Goal: Transaction & Acquisition: Book appointment/travel/reservation

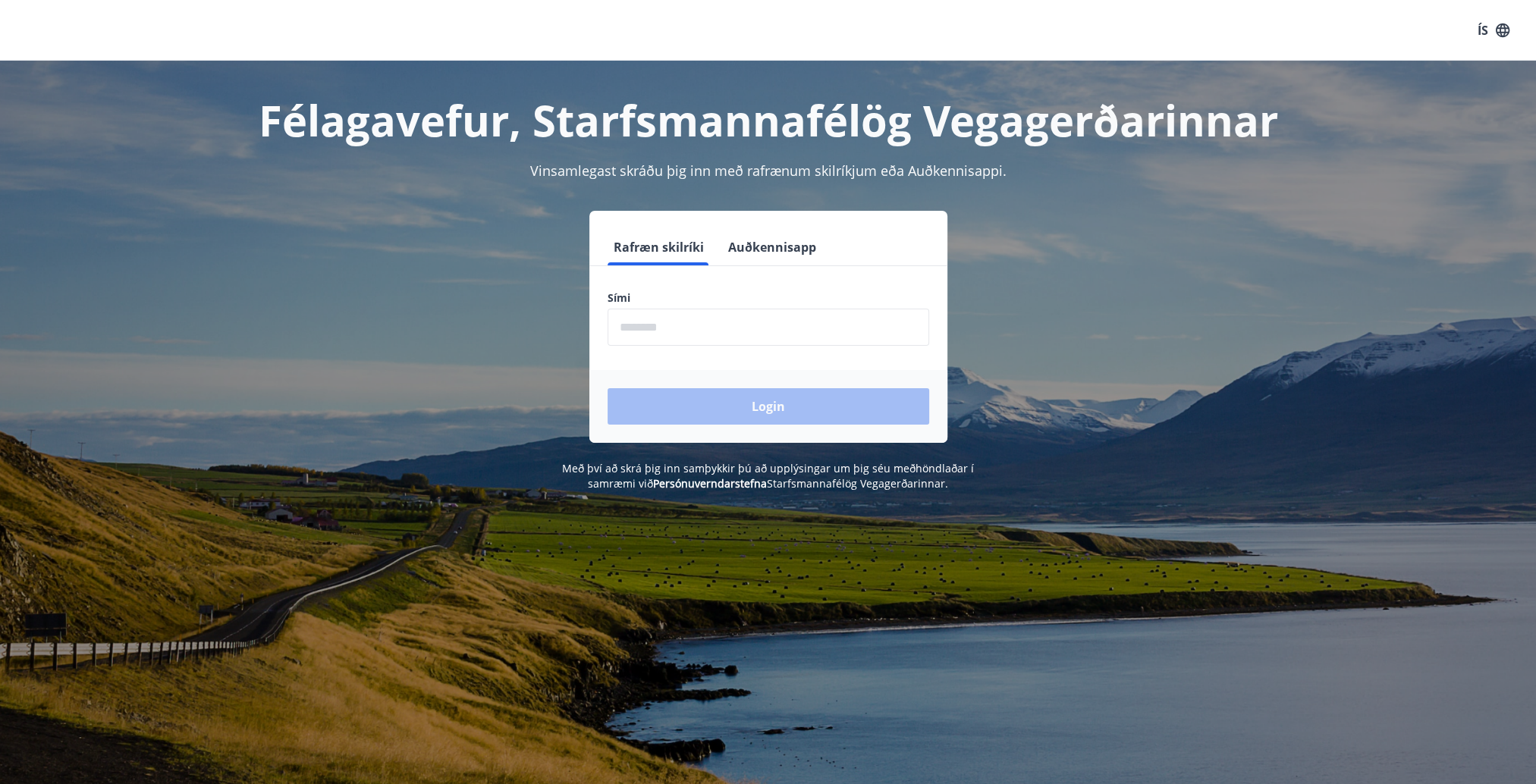
click at [683, 317] on input "phone" at bounding box center [769, 327] width 322 height 37
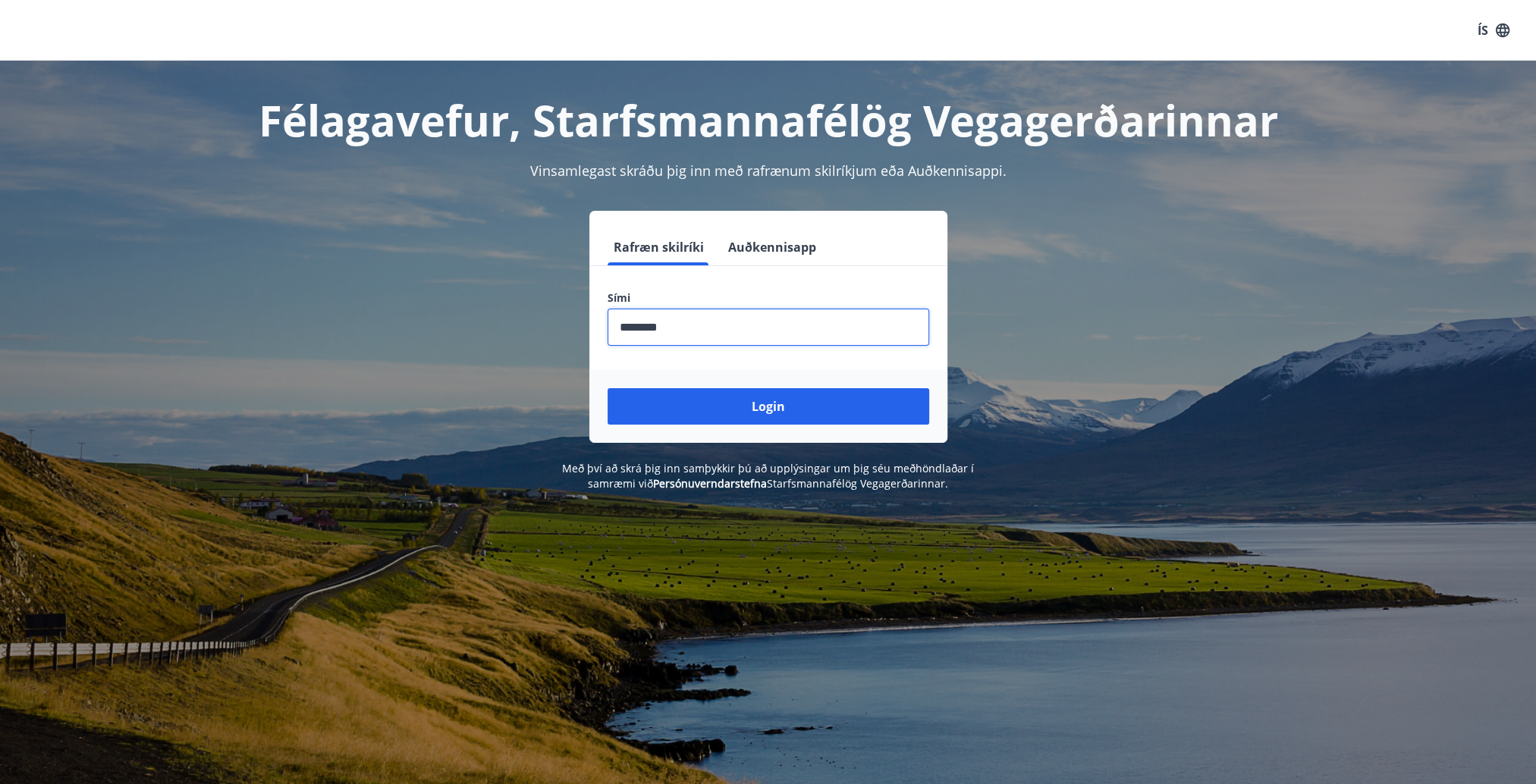
type input "********"
click at [608, 389] on button "Login" at bounding box center [769, 407] width 322 height 36
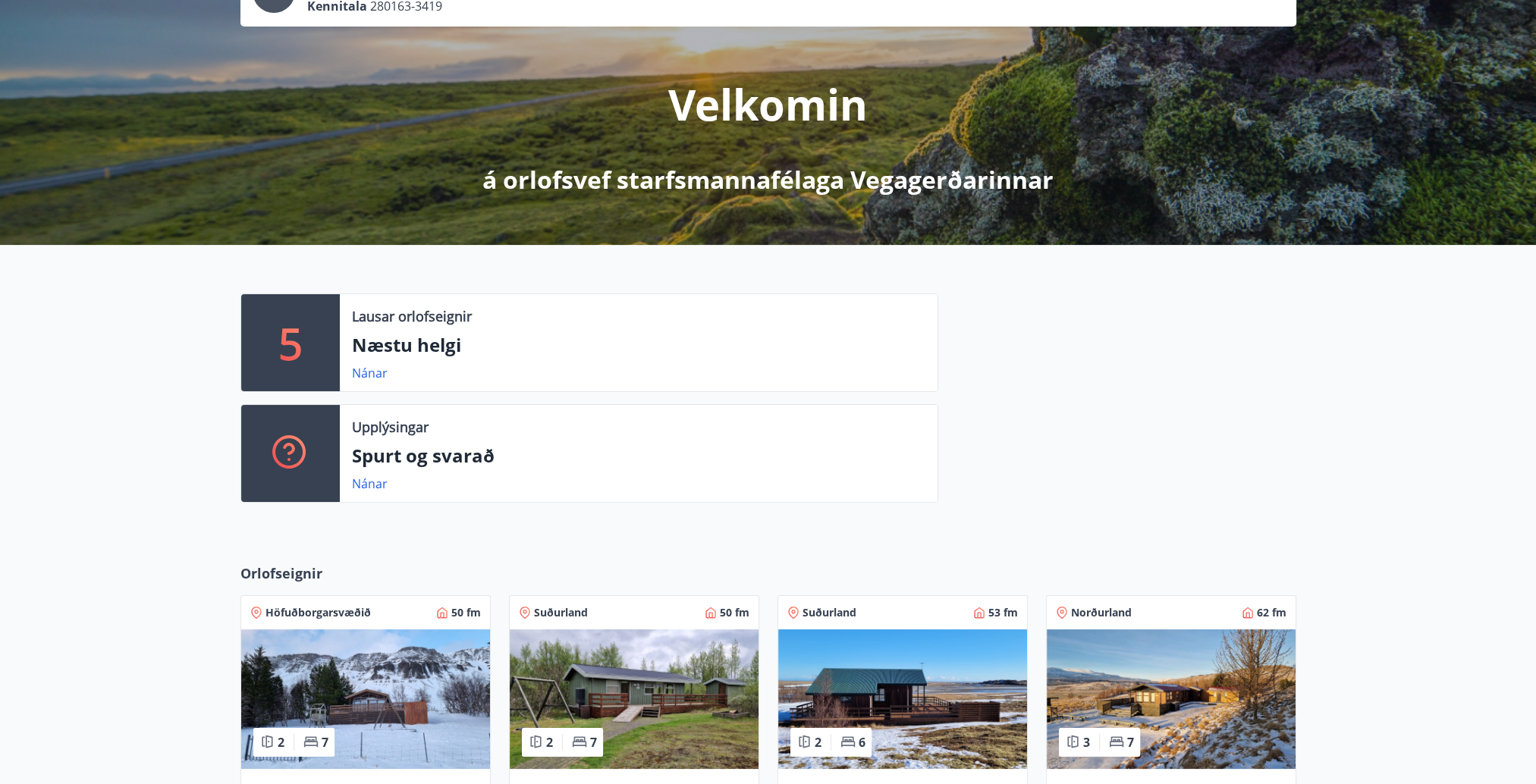
scroll to position [151, 0]
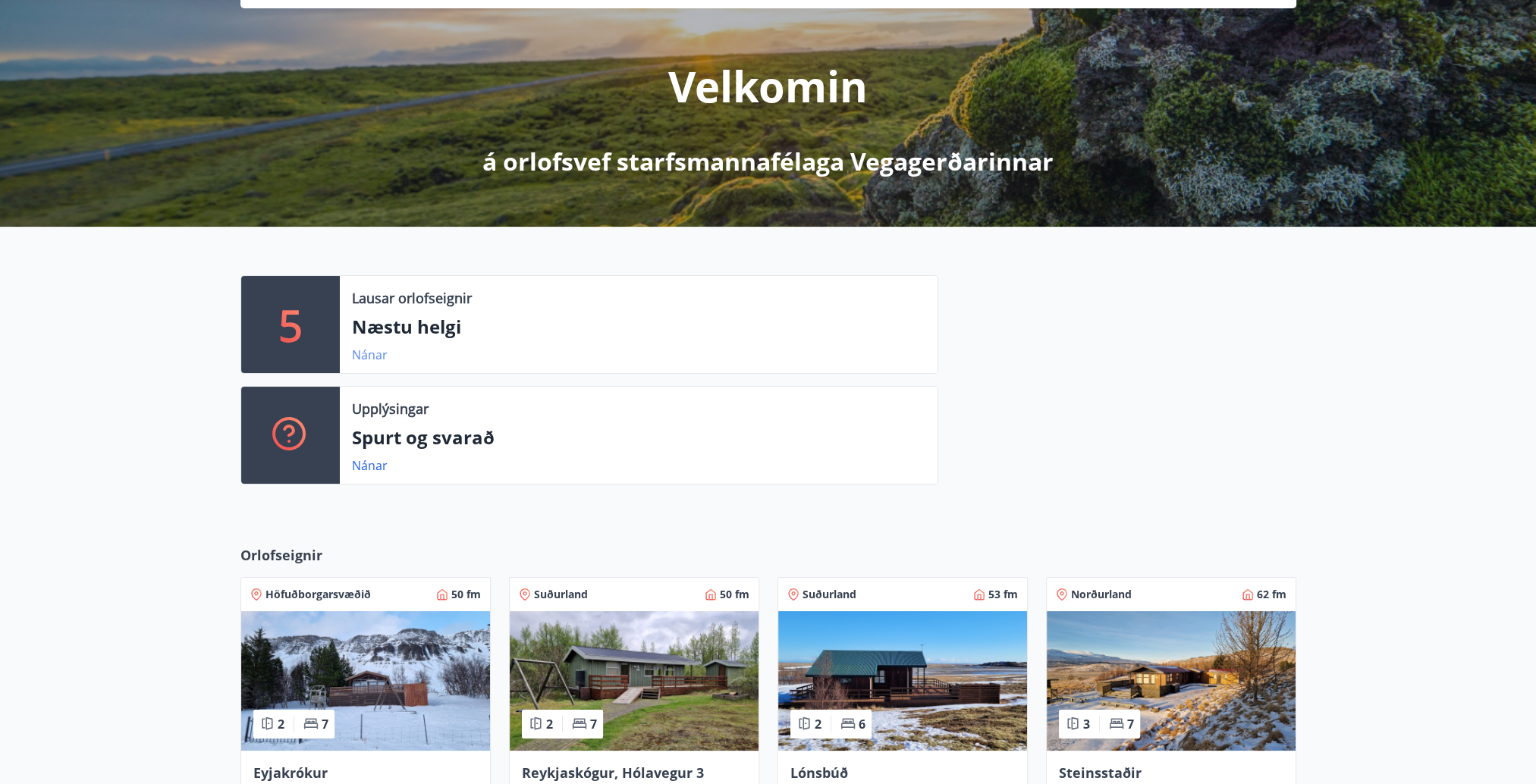
click at [362, 353] on link "Nánar" at bounding box center [370, 354] width 35 height 16
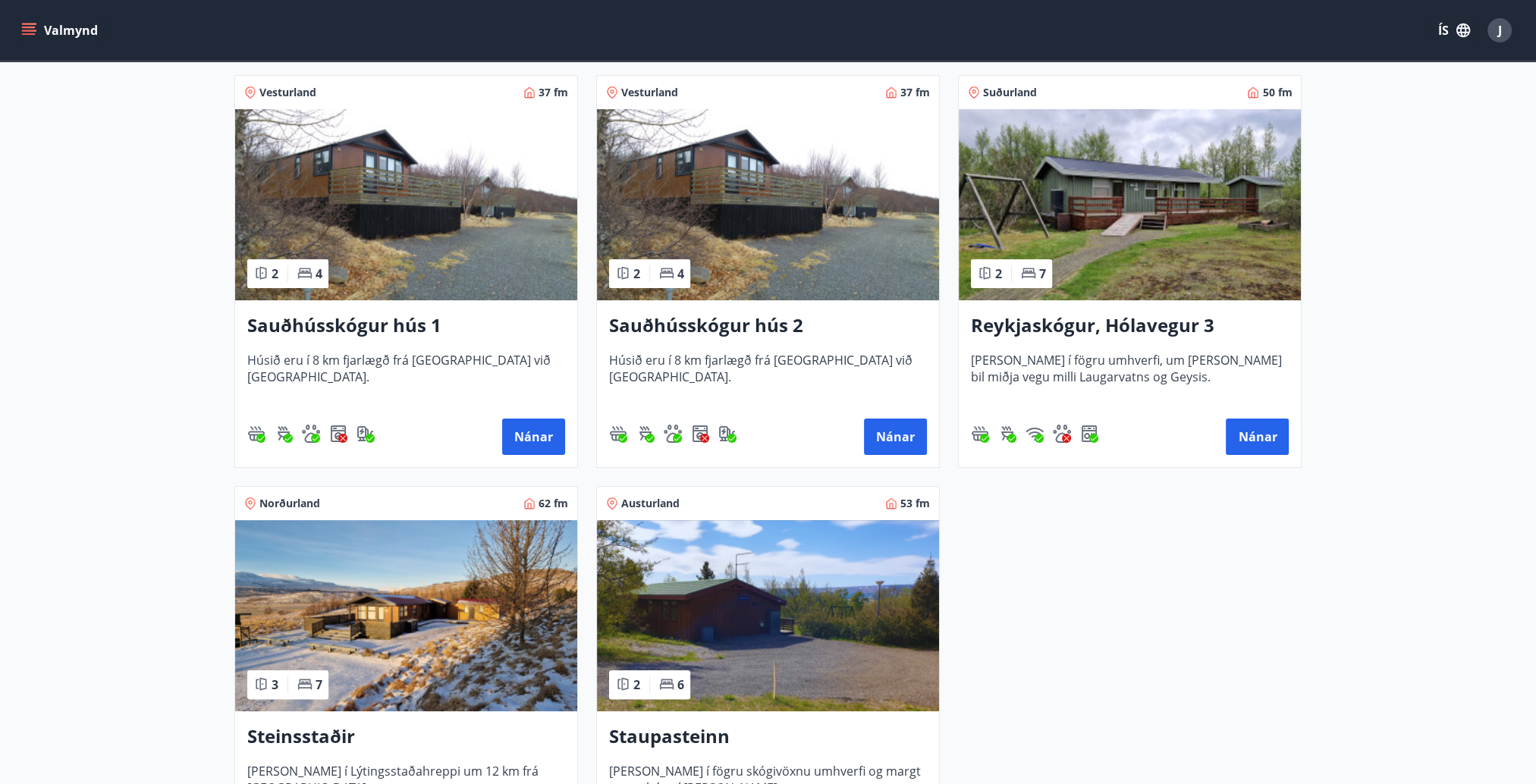
scroll to position [228, 0]
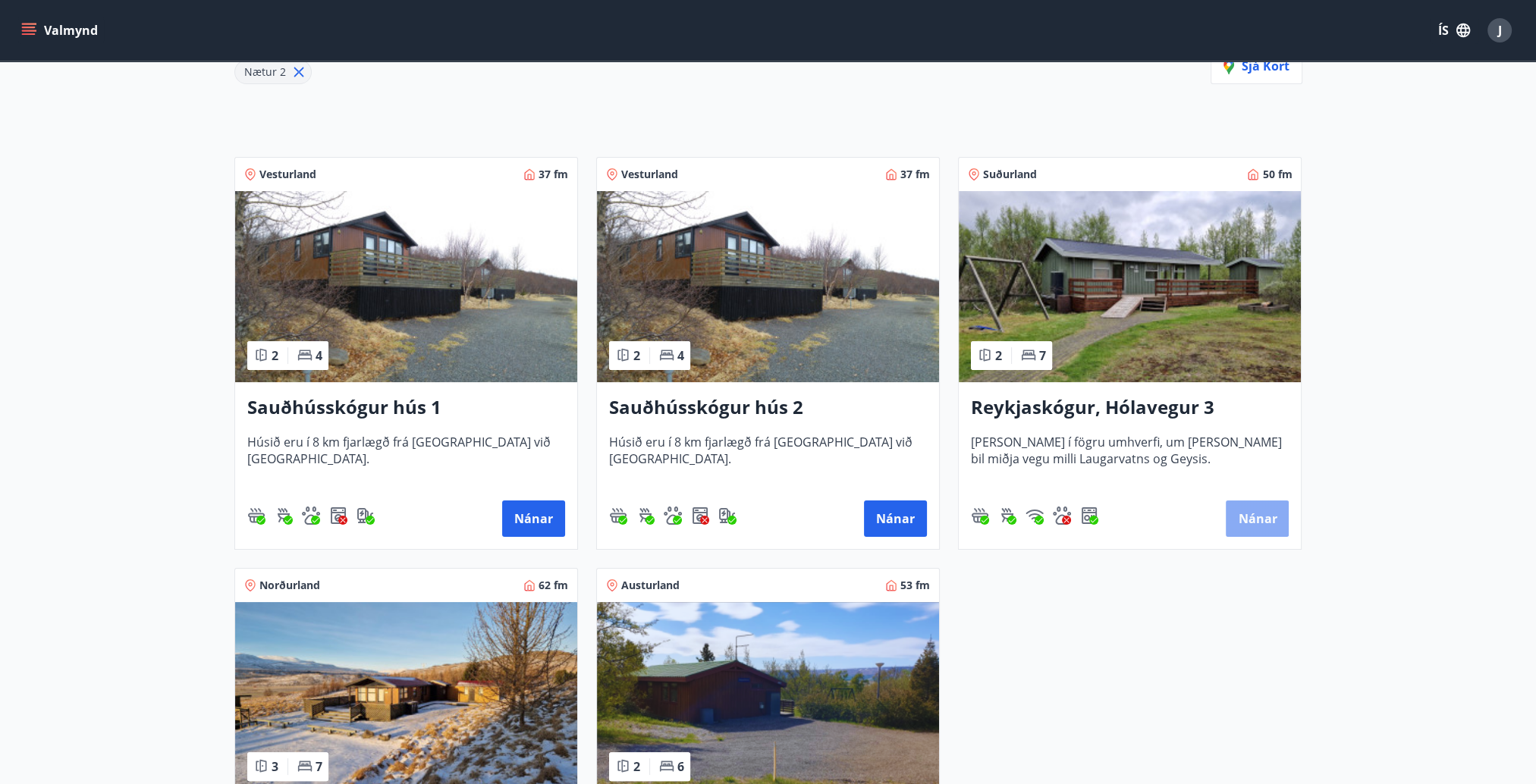
click at [1257, 519] on button "Nánar" at bounding box center [1257, 518] width 63 height 36
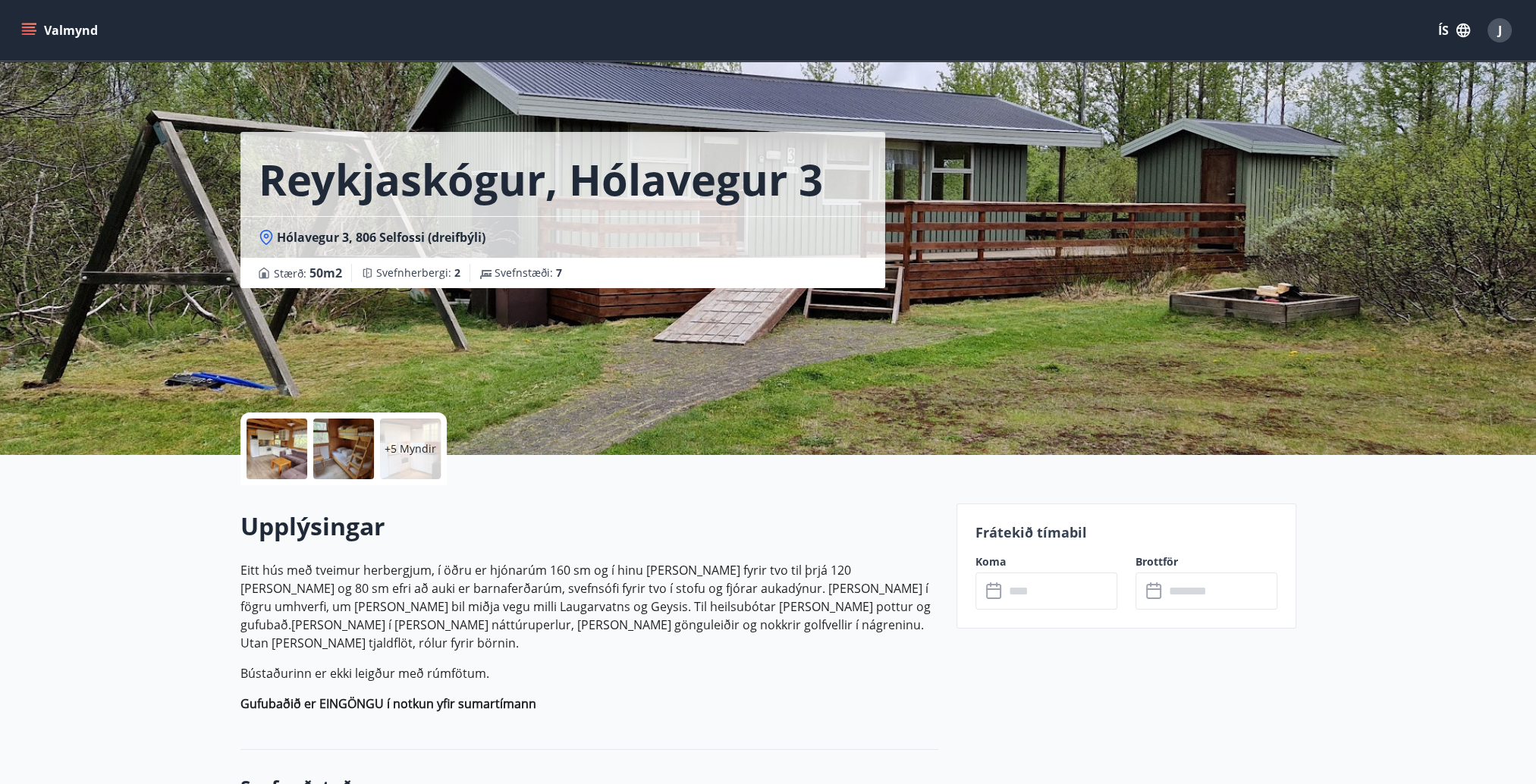
click at [281, 438] on div at bounding box center [277, 449] width 61 height 61
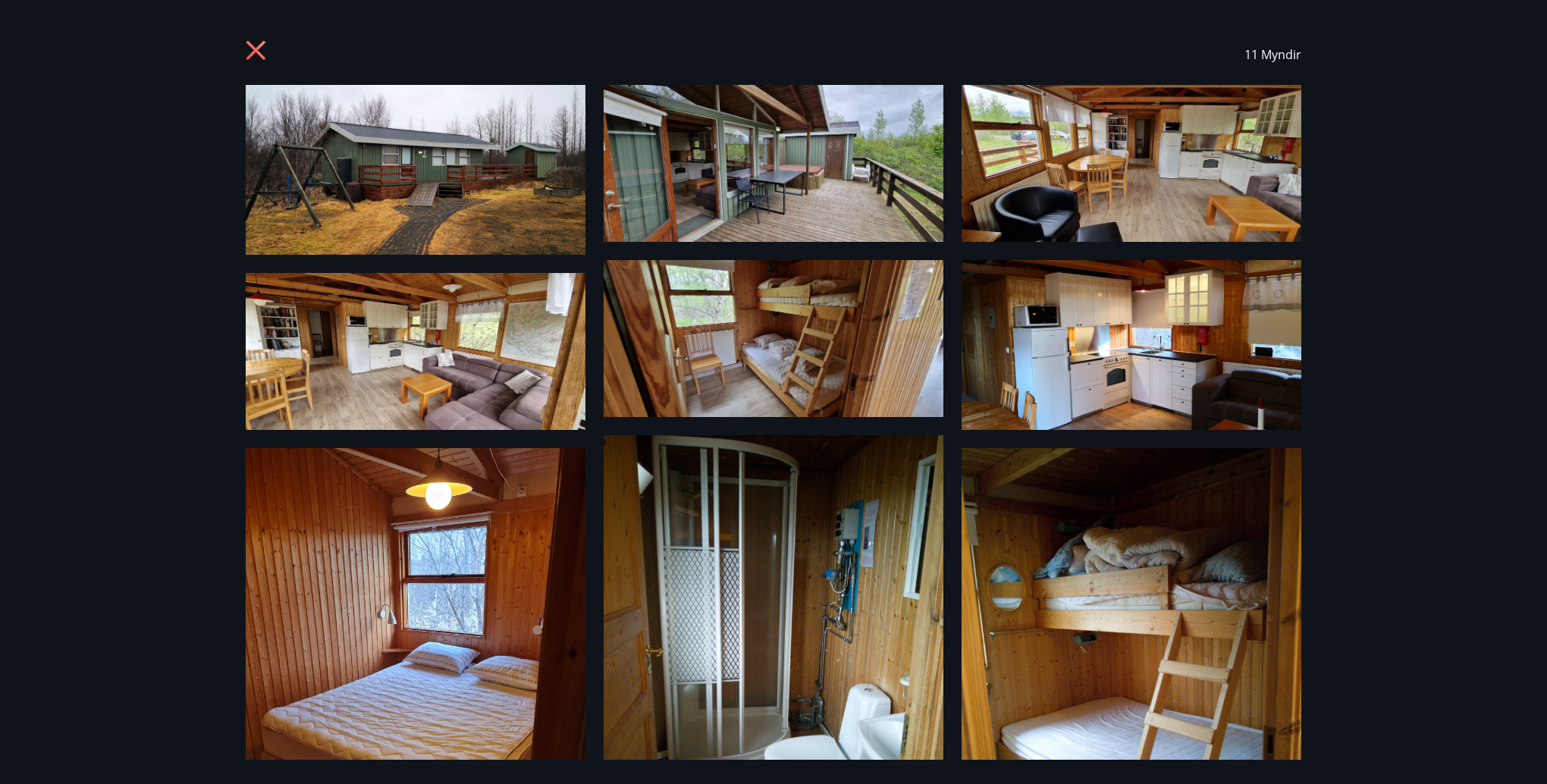
click at [457, 346] on img at bounding box center [416, 350] width 340 height 157
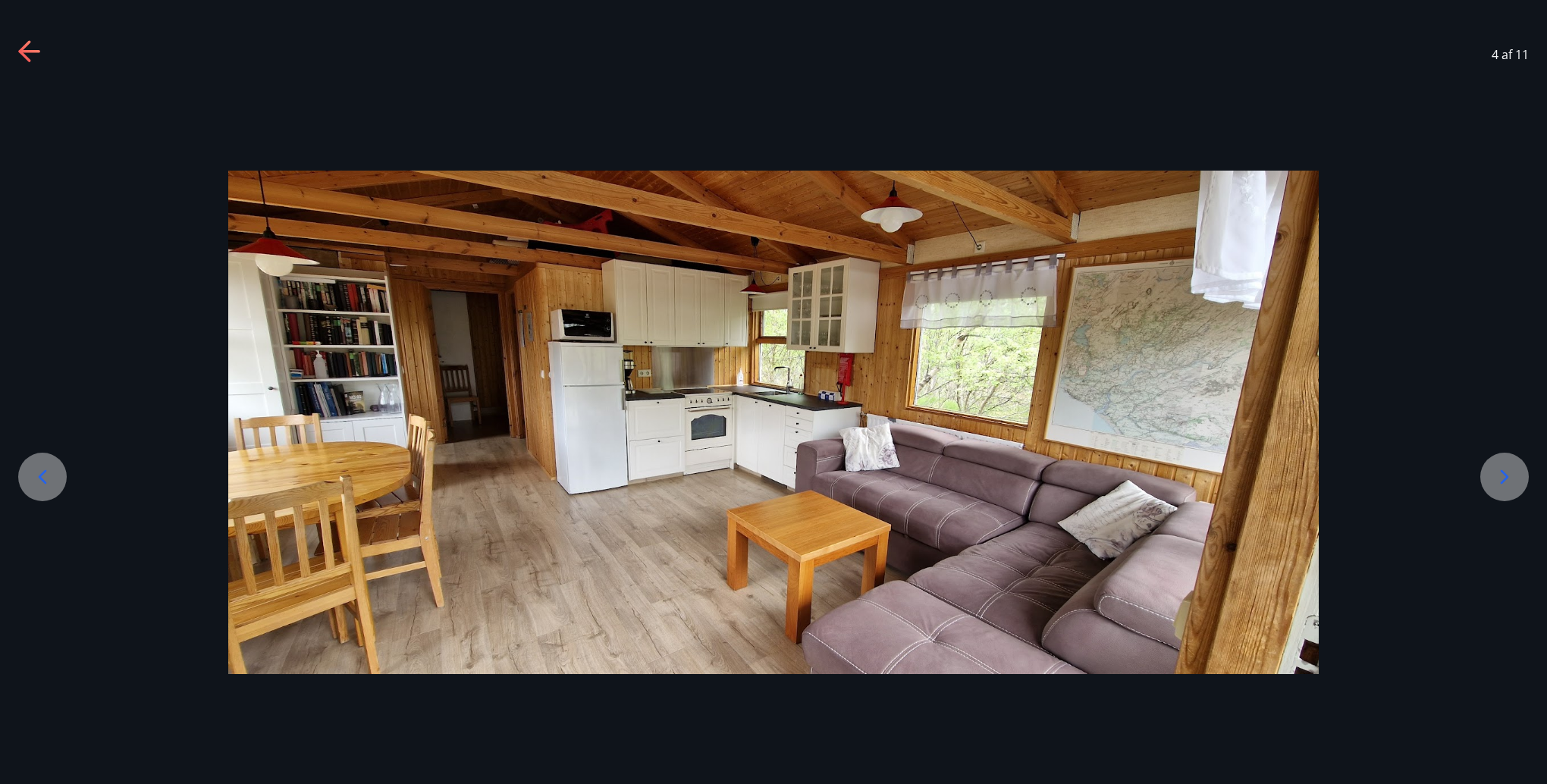
click at [1503, 477] on icon at bounding box center [1505, 477] width 24 height 24
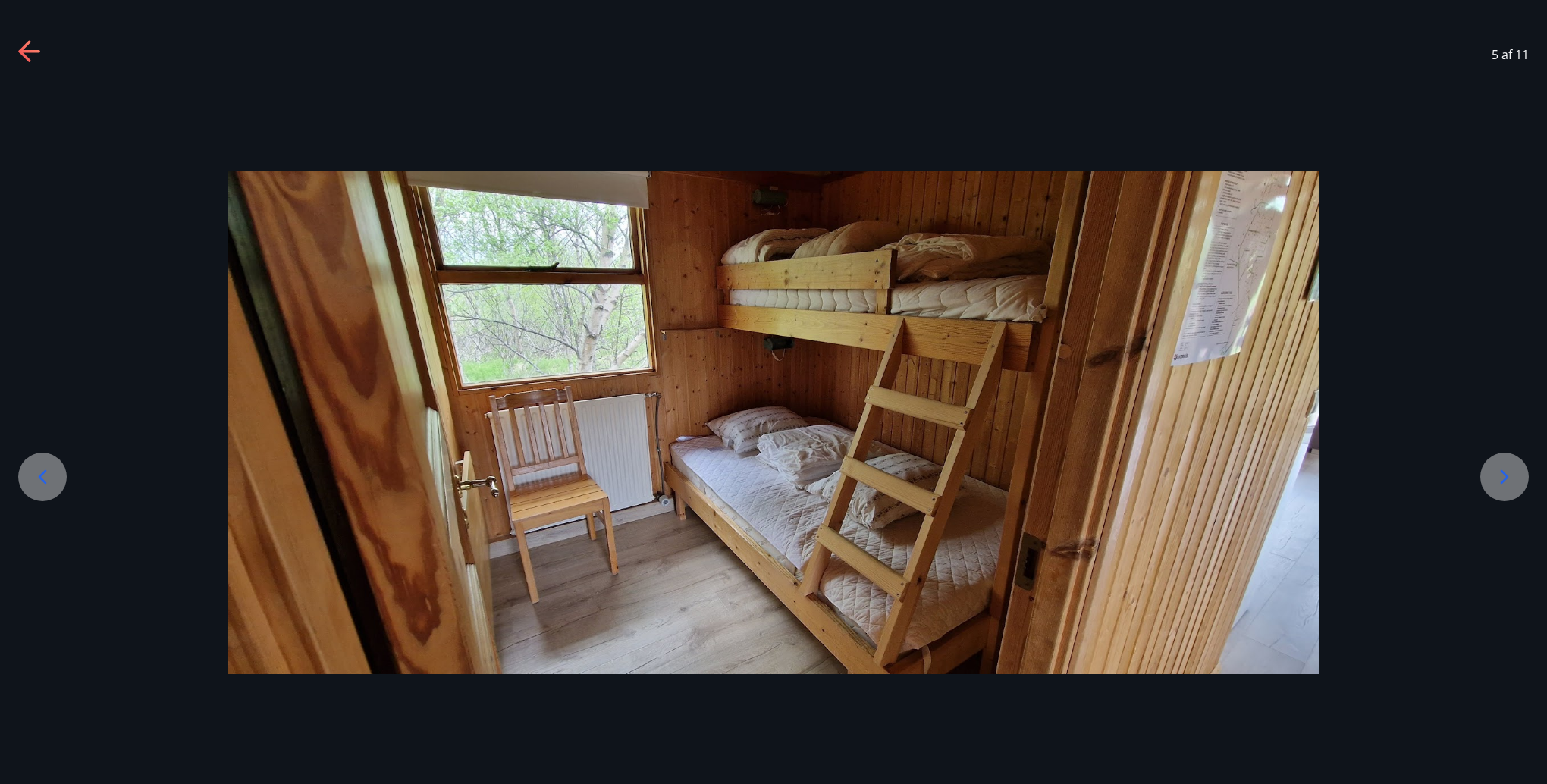
click at [1503, 477] on icon at bounding box center [1505, 477] width 24 height 24
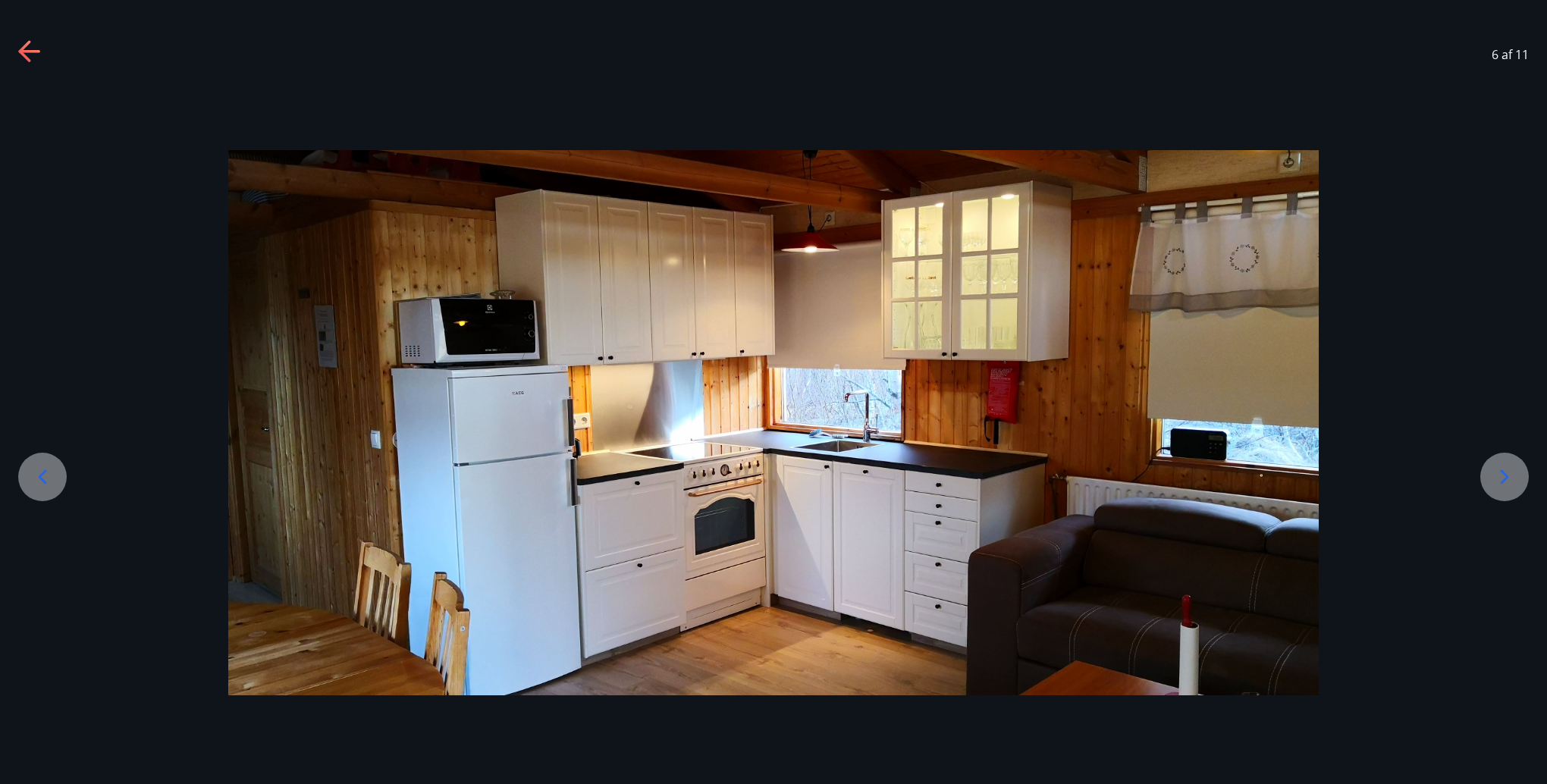
click at [1503, 477] on icon at bounding box center [1505, 477] width 24 height 24
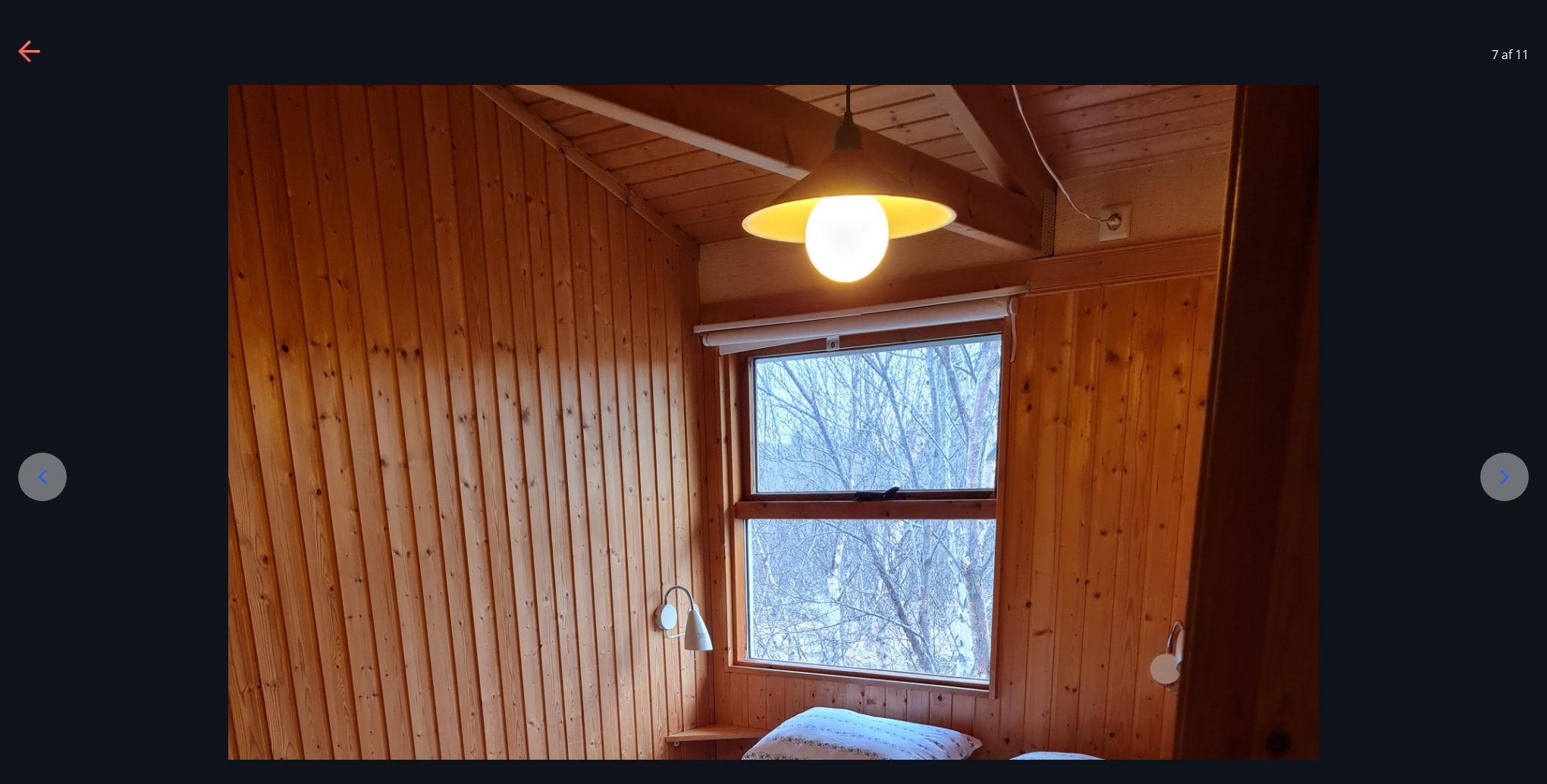
click at [1503, 477] on icon at bounding box center [1505, 477] width 24 height 24
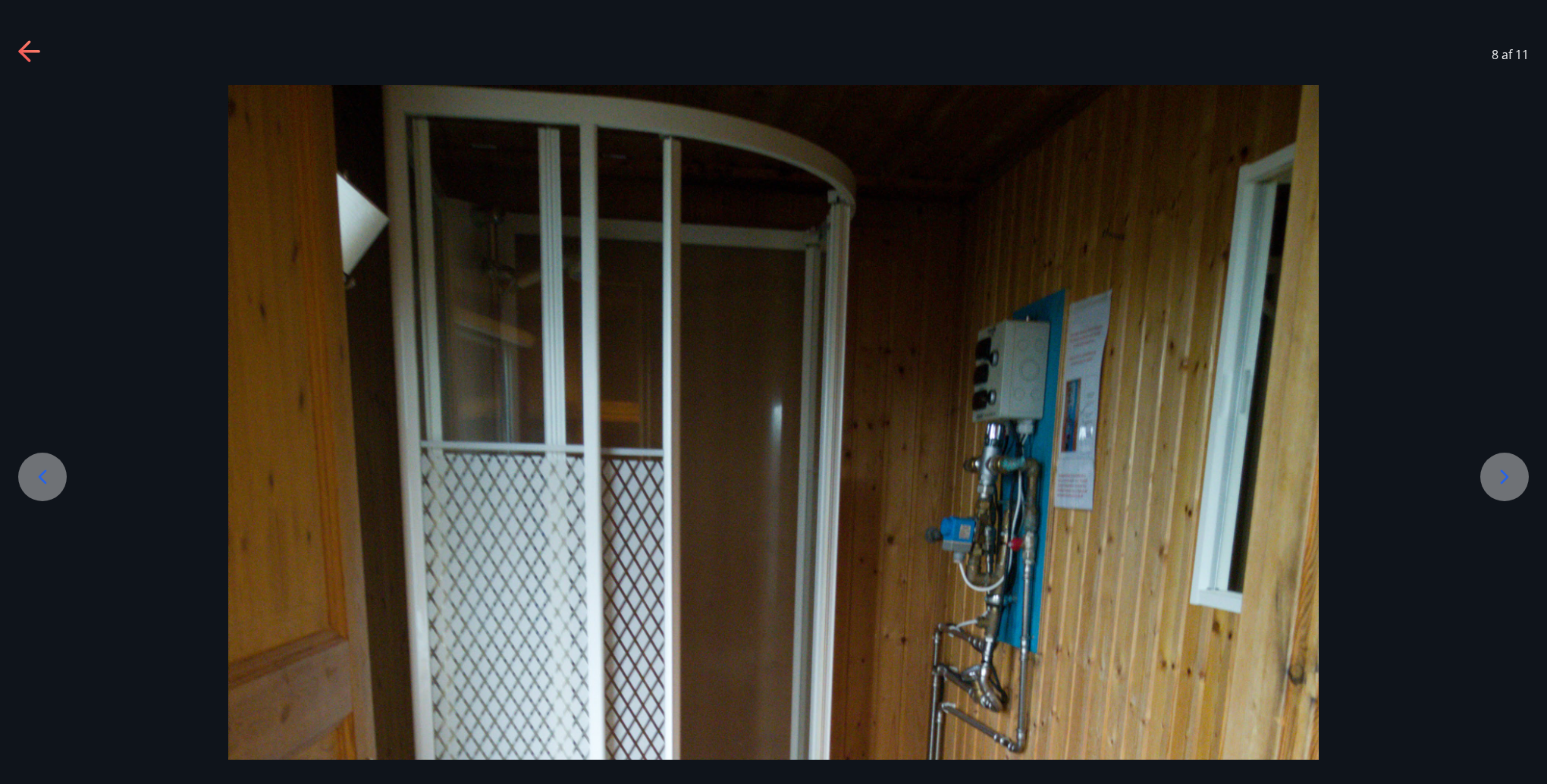
click at [1503, 477] on icon at bounding box center [1505, 477] width 24 height 24
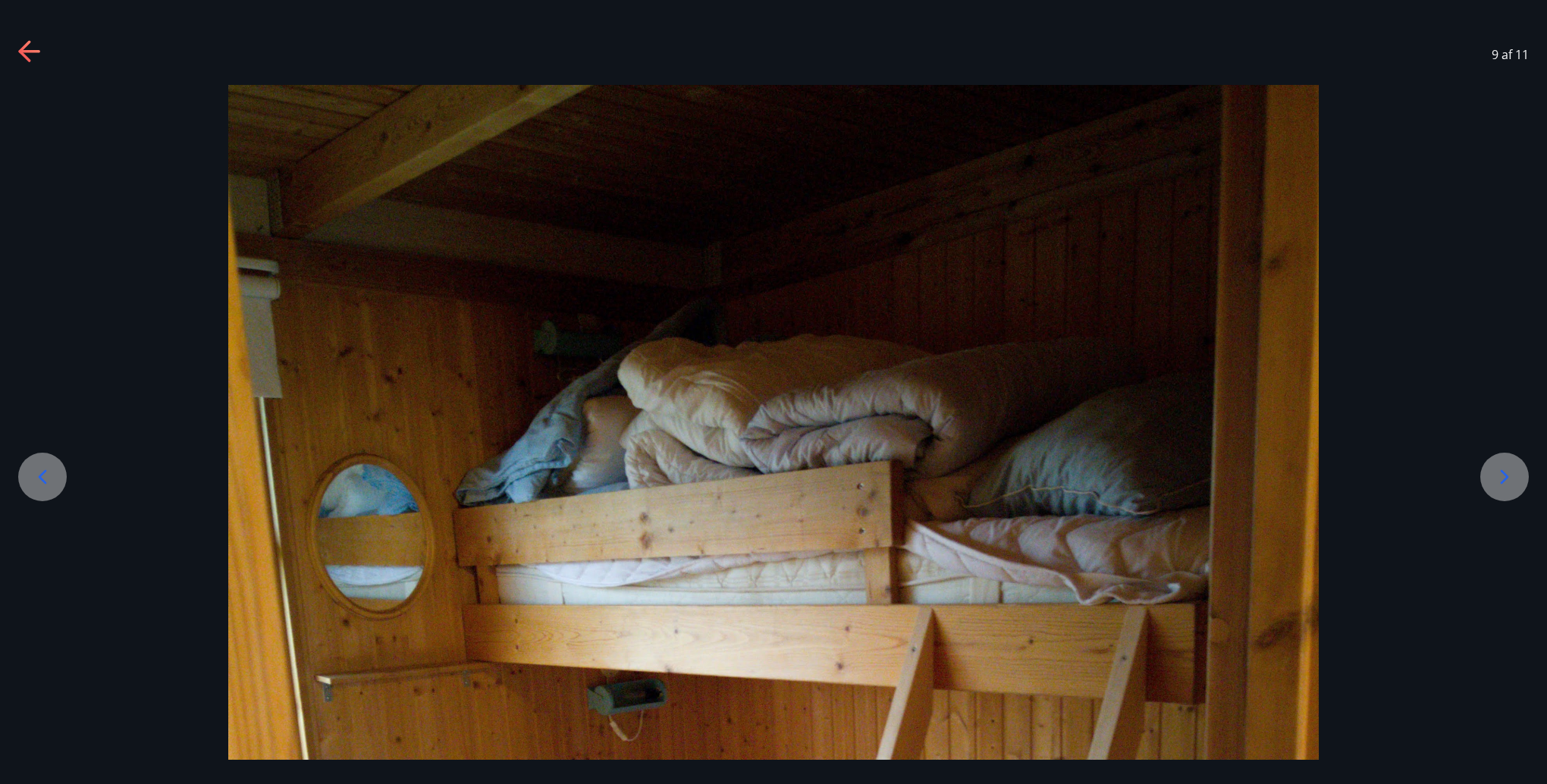
click at [1503, 477] on icon at bounding box center [1505, 477] width 24 height 24
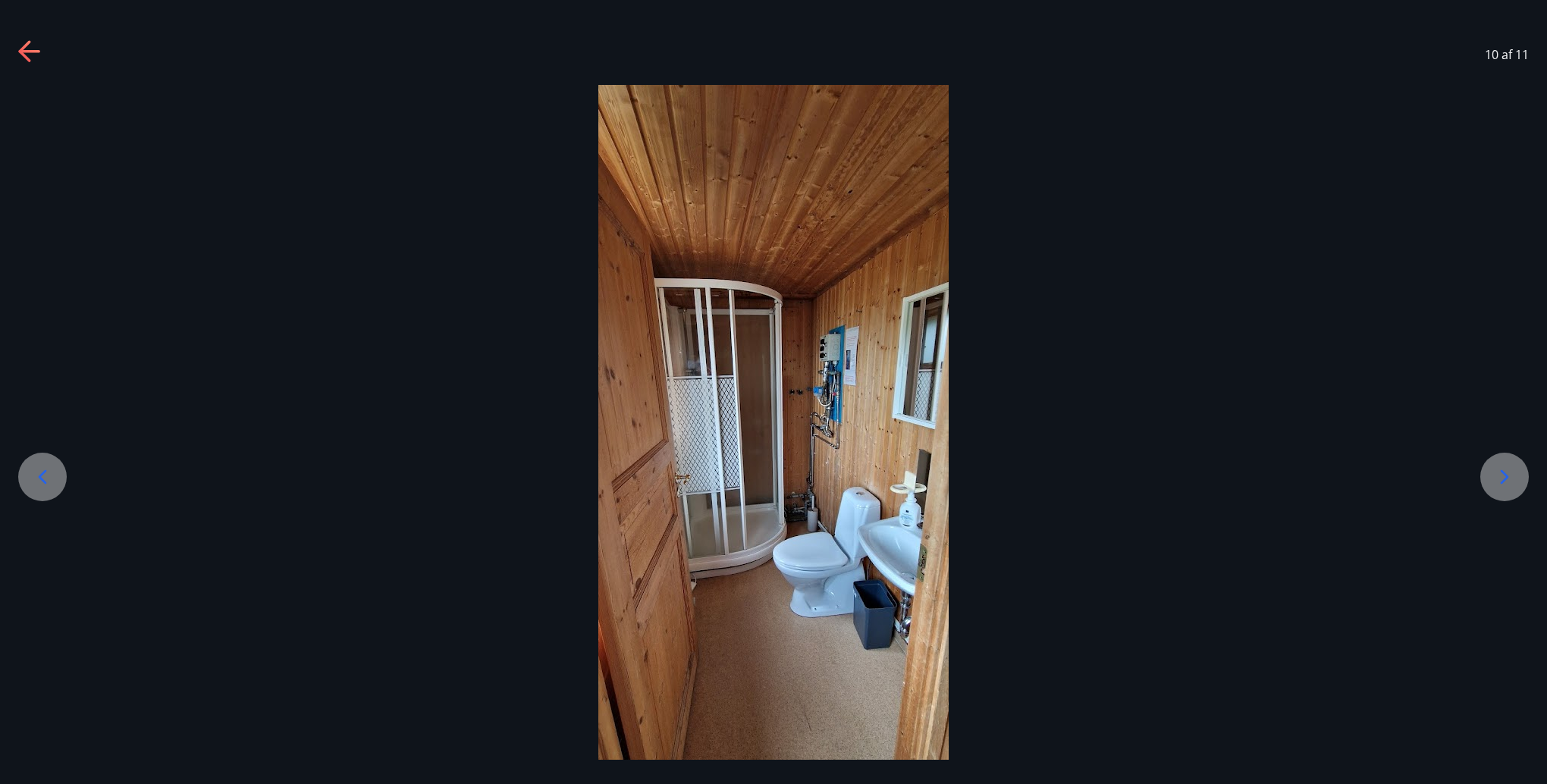
click at [1503, 477] on icon at bounding box center [1505, 477] width 24 height 24
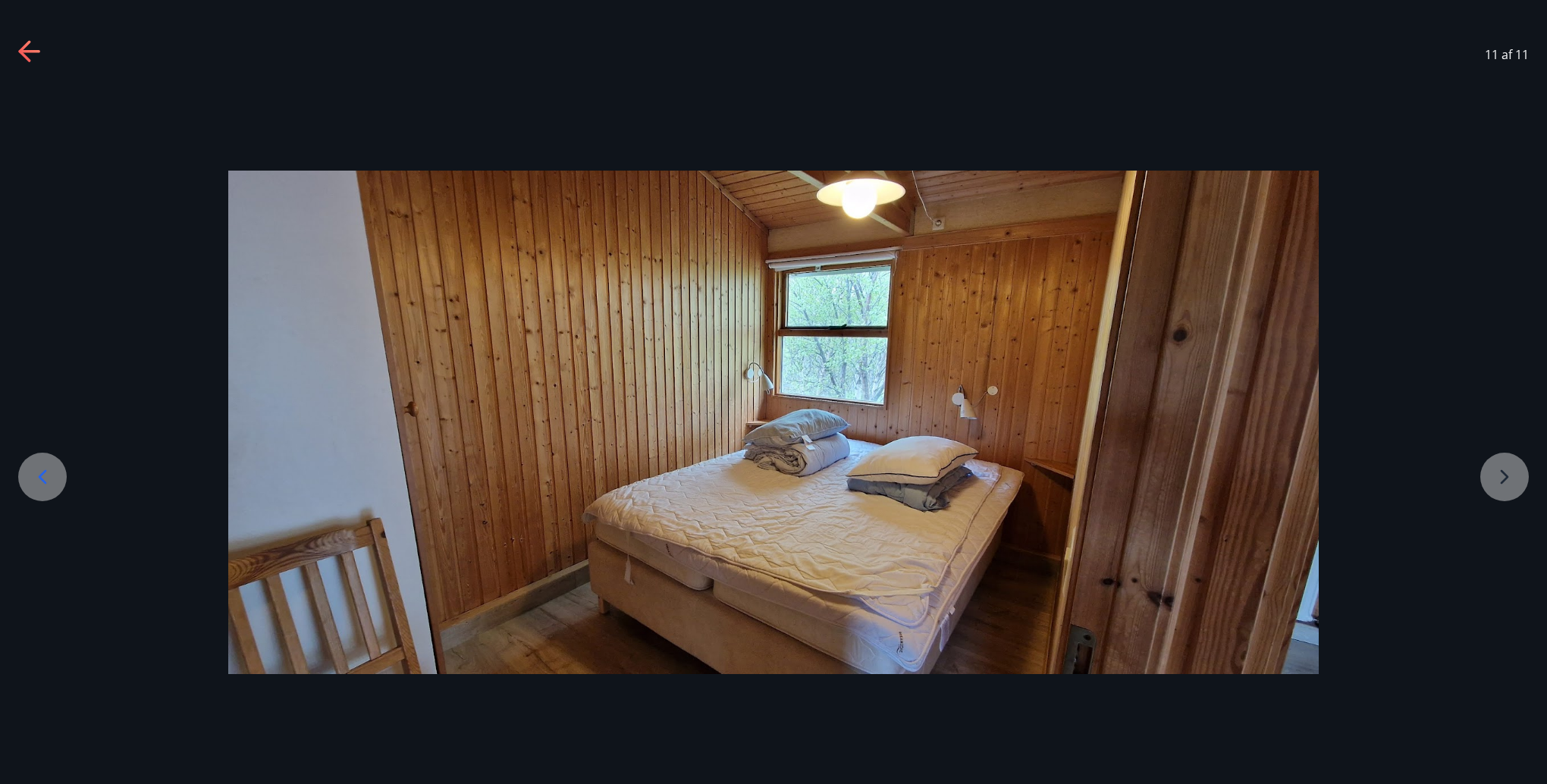
click at [1503, 477] on div at bounding box center [773, 422] width 1547 height 504
click at [23, 52] on icon at bounding box center [29, 52] width 22 height 3
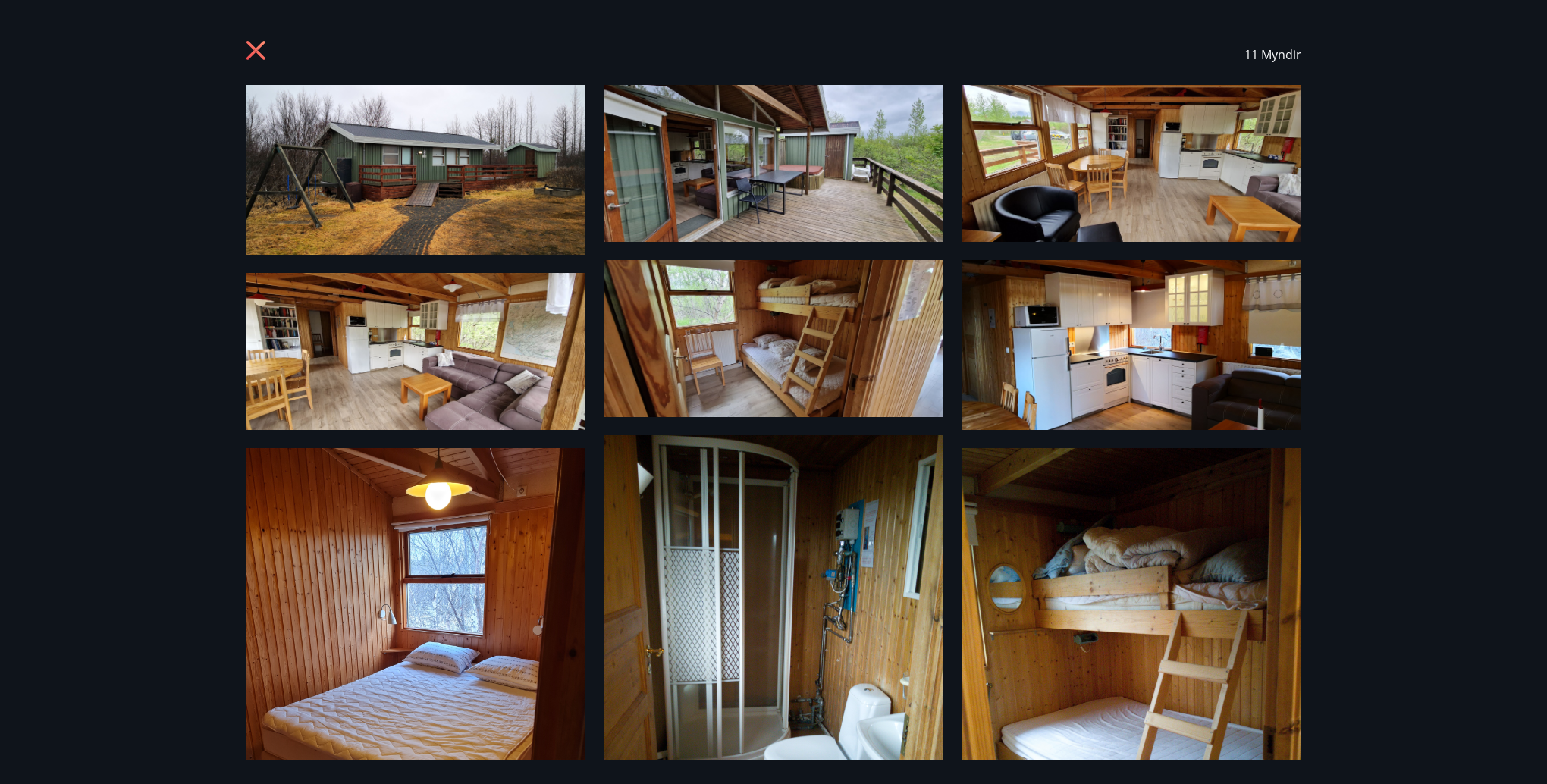
click at [23, 52] on div "11 Myndir" at bounding box center [773, 392] width 1547 height 784
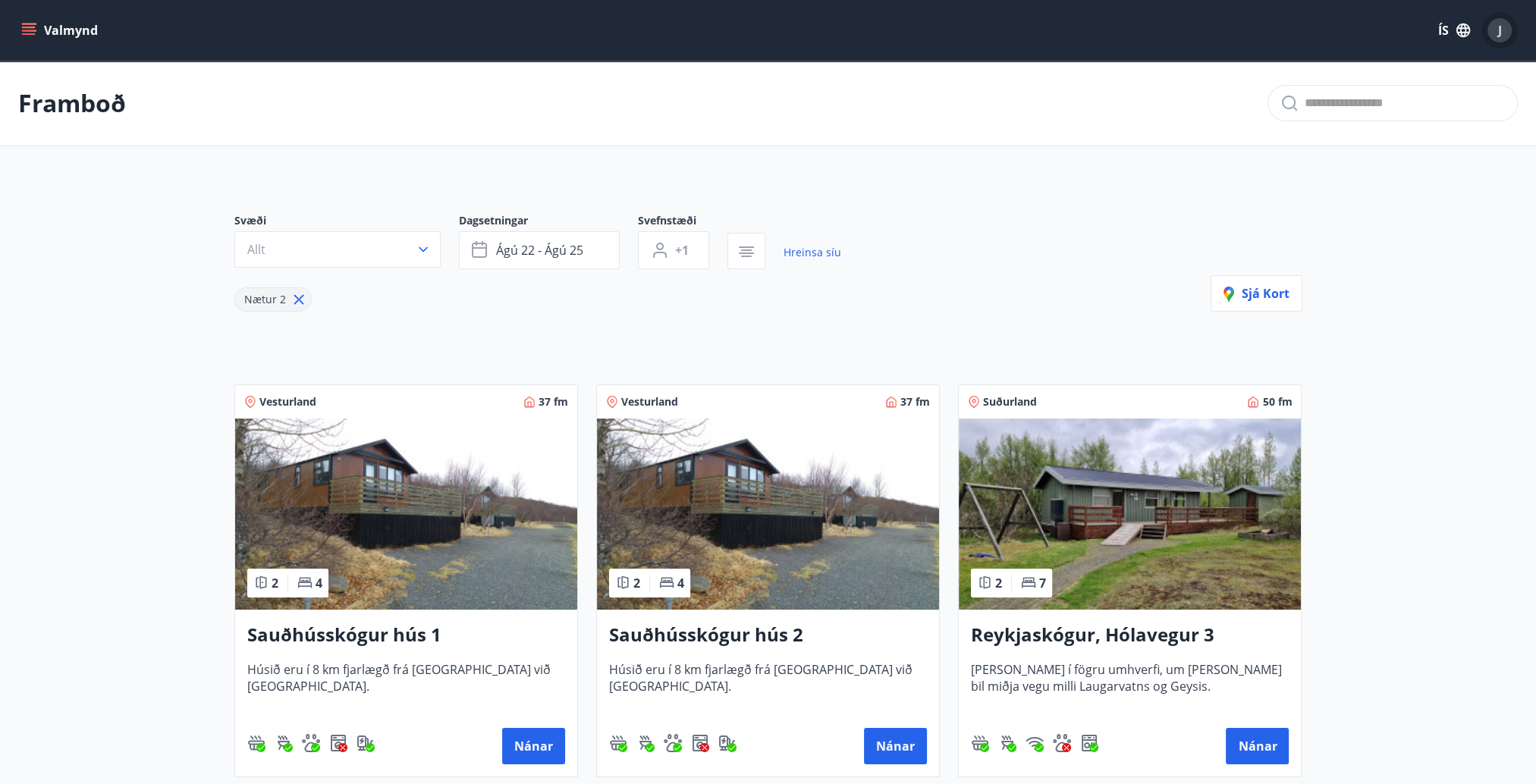
click at [1499, 35] on span "J" at bounding box center [1501, 29] width 3 height 16
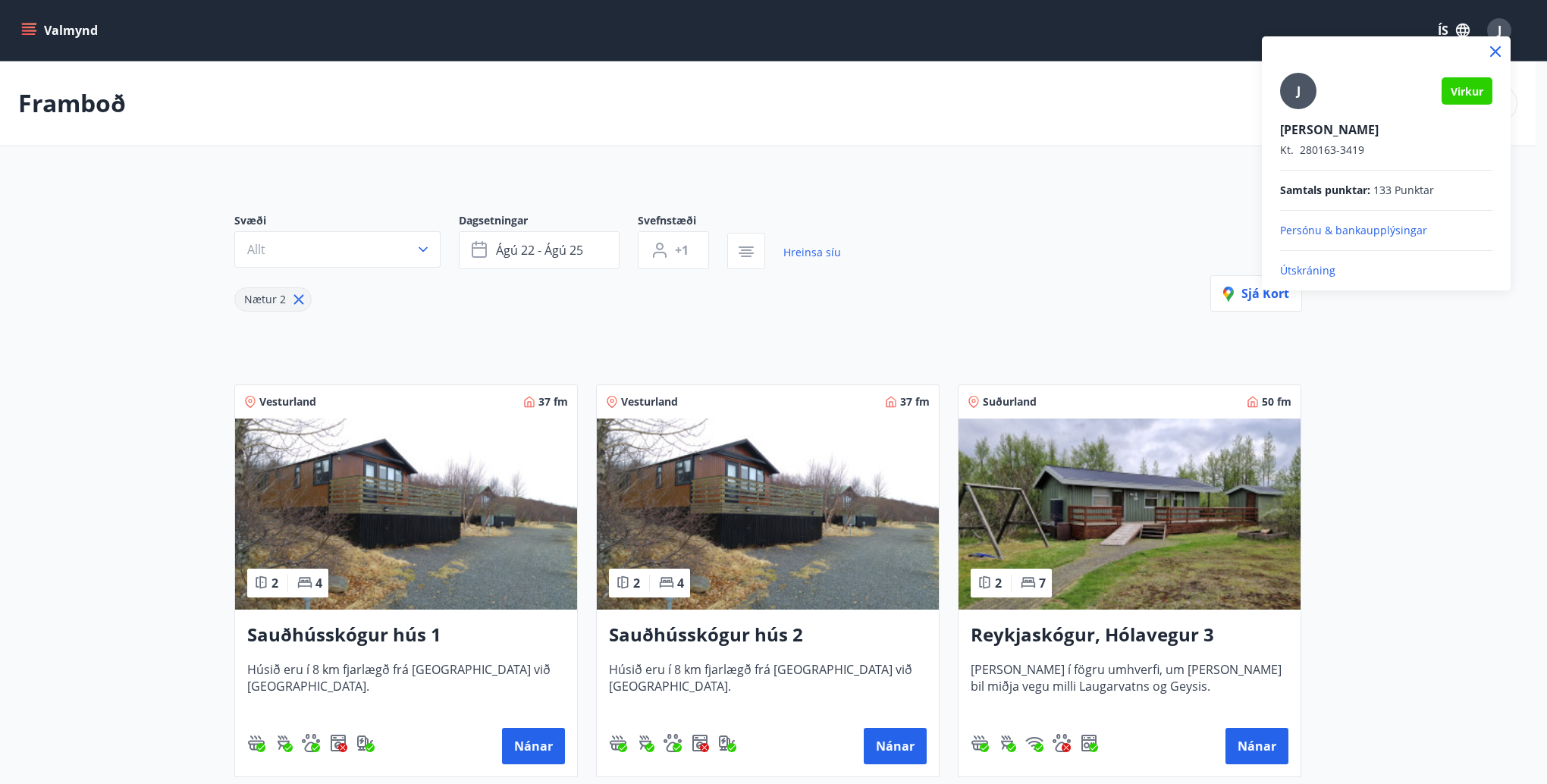
click at [1311, 264] on p "Útskráning" at bounding box center [1386, 271] width 212 height 16
